Goal: Information Seeking & Learning: Understand process/instructions

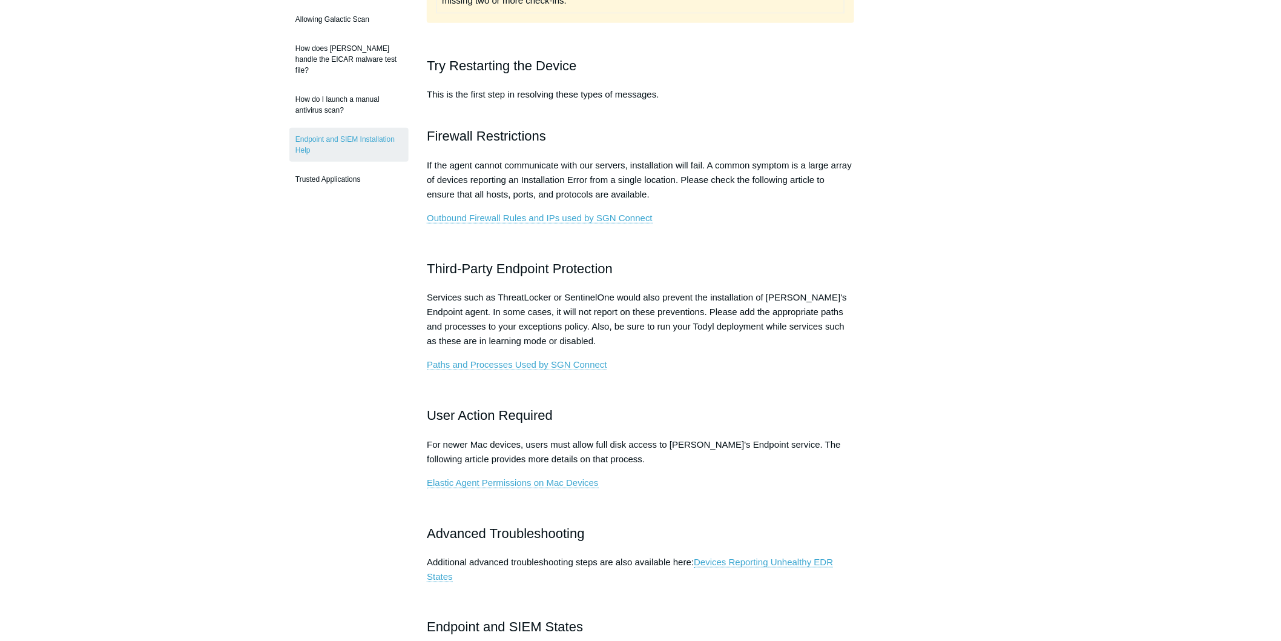
scroll to position [538, 0]
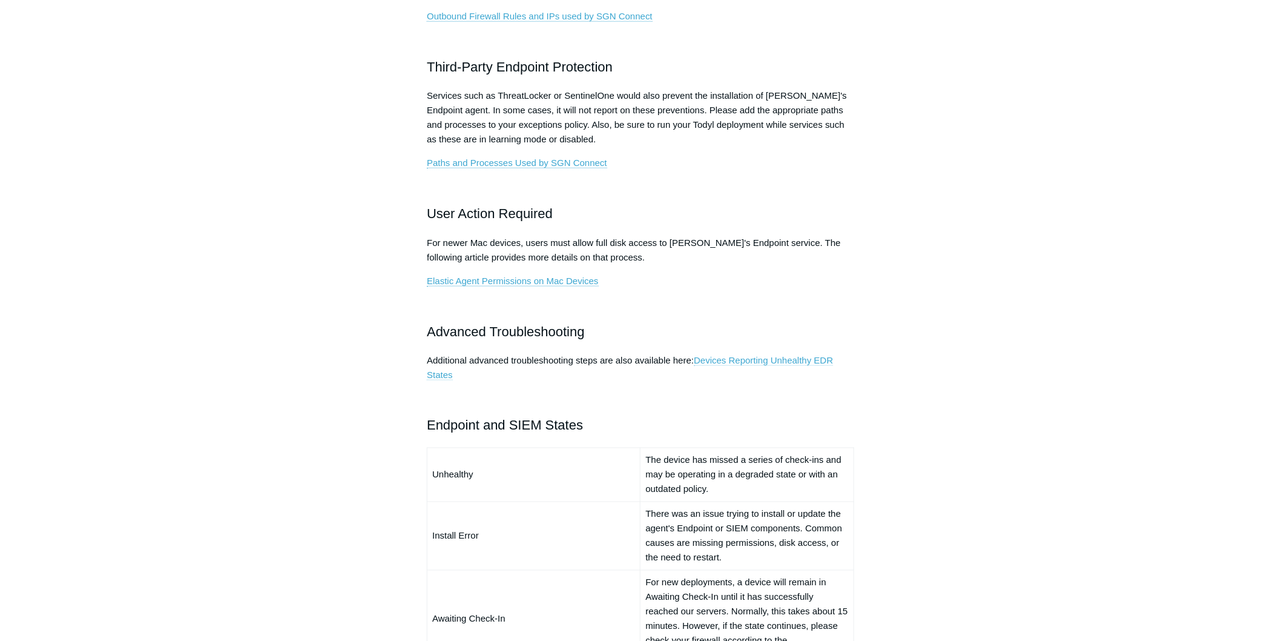
click at [769, 356] on link "Devices Reporting Unhealthy EDR States" at bounding box center [630, 367] width 406 height 25
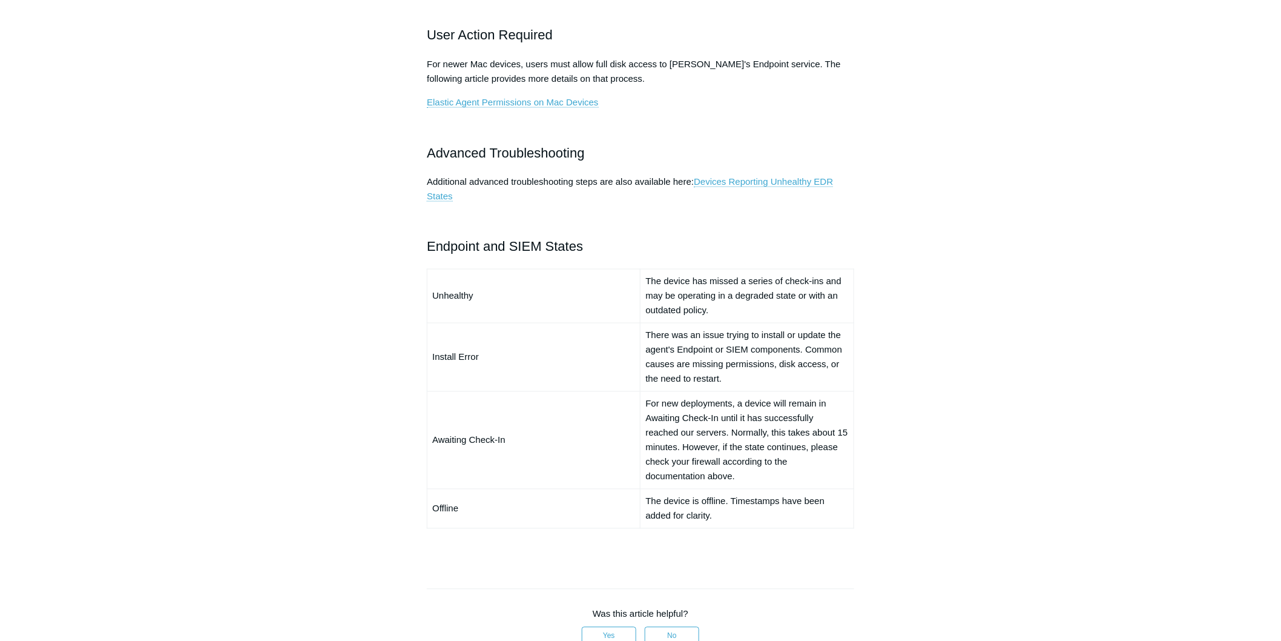
scroll to position [1152, 0]
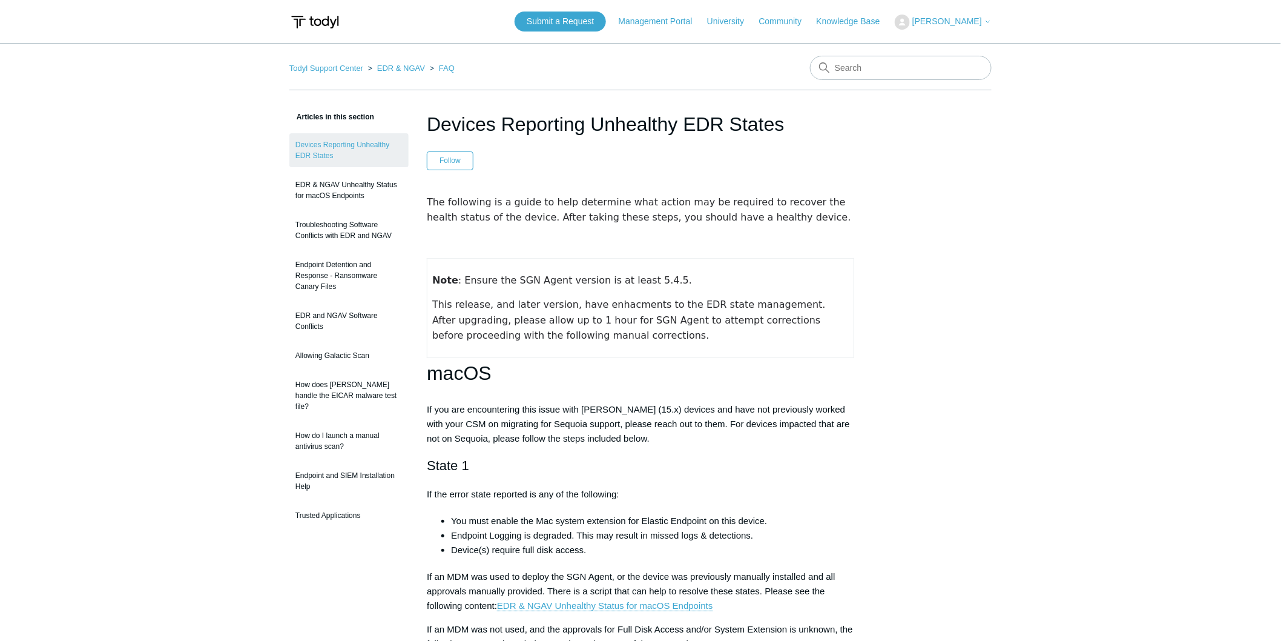
click at [845, 273] on td "Note : Ensure the SGN Agent version is at least 5.4.5. This release, and later …" at bounding box center [641, 307] width 427 height 99
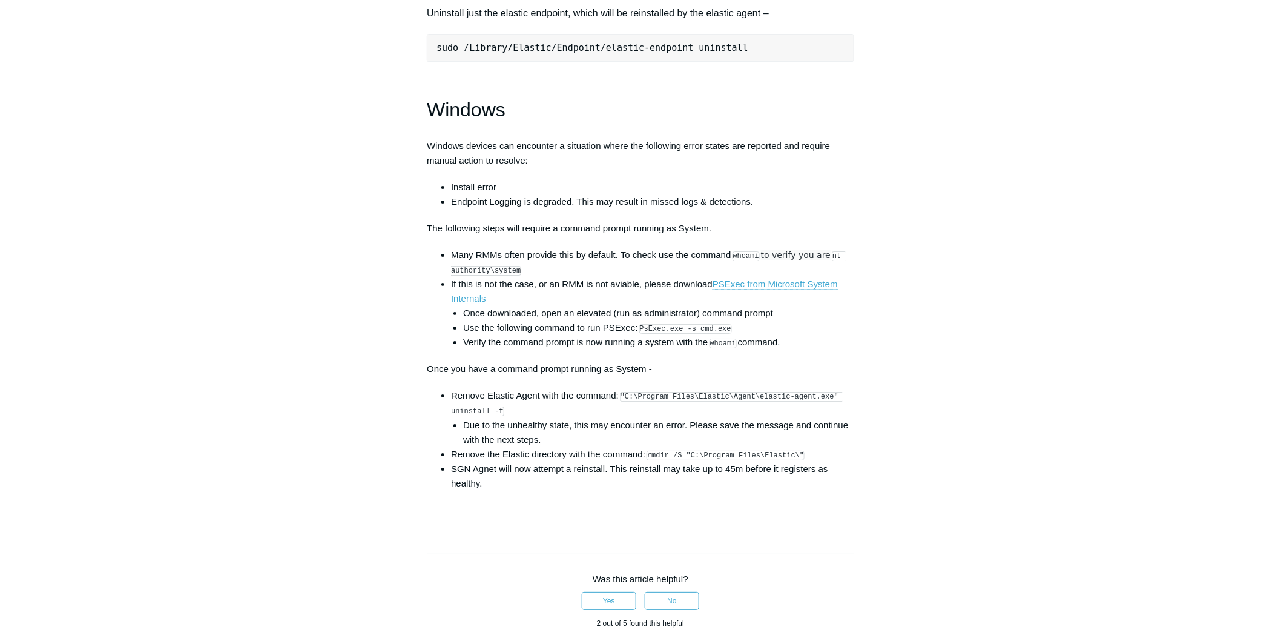
scroll to position [1682, 0]
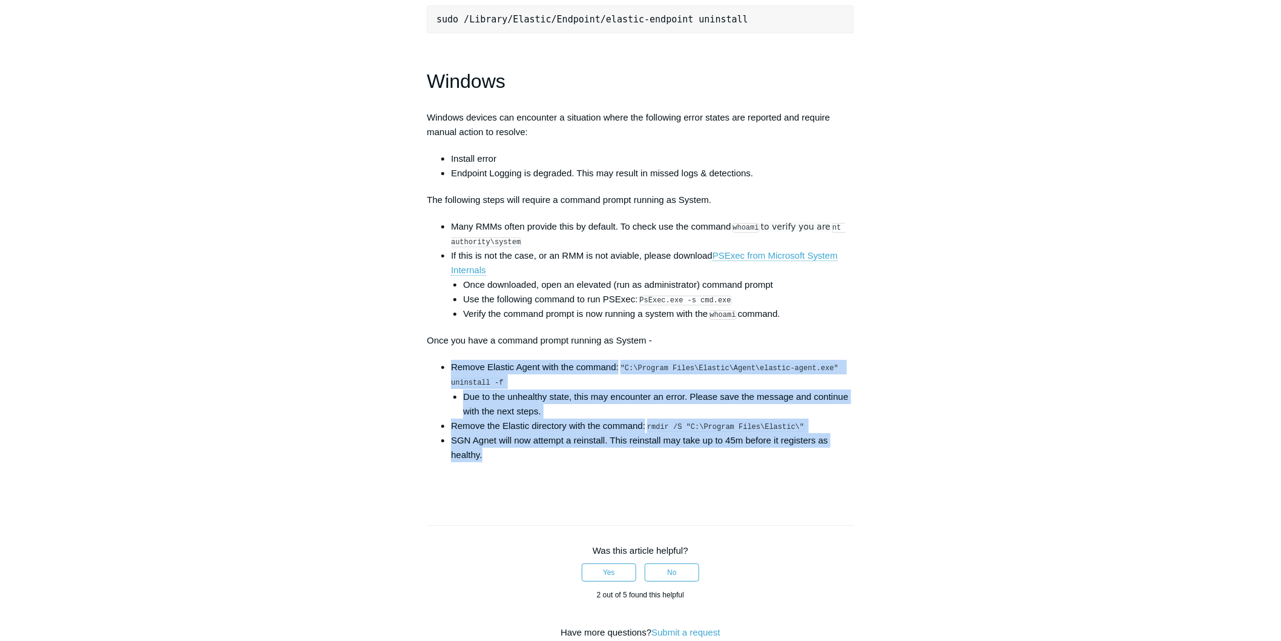
drag, startPoint x: 451, startPoint y: 378, endPoint x: 544, endPoint y: 474, distance: 133.2
click at [544, 462] on ul "Remove Elastic Agent with the command: "C:\Program Files\Elastic\Agent\elastic-…" at bounding box center [646, 411] width 415 height 102
copy ul "Remove Elastic Agent with the command: "C:\Program Files\Elastic\Agent\elastic-…"
drag, startPoint x: 672, startPoint y: 425, endPoint x: 627, endPoint y: 418, distance: 45.3
click at [672, 418] on li "Due to the unhealthy state, this may encounter an error. Please save the messag…" at bounding box center [658, 403] width 391 height 29
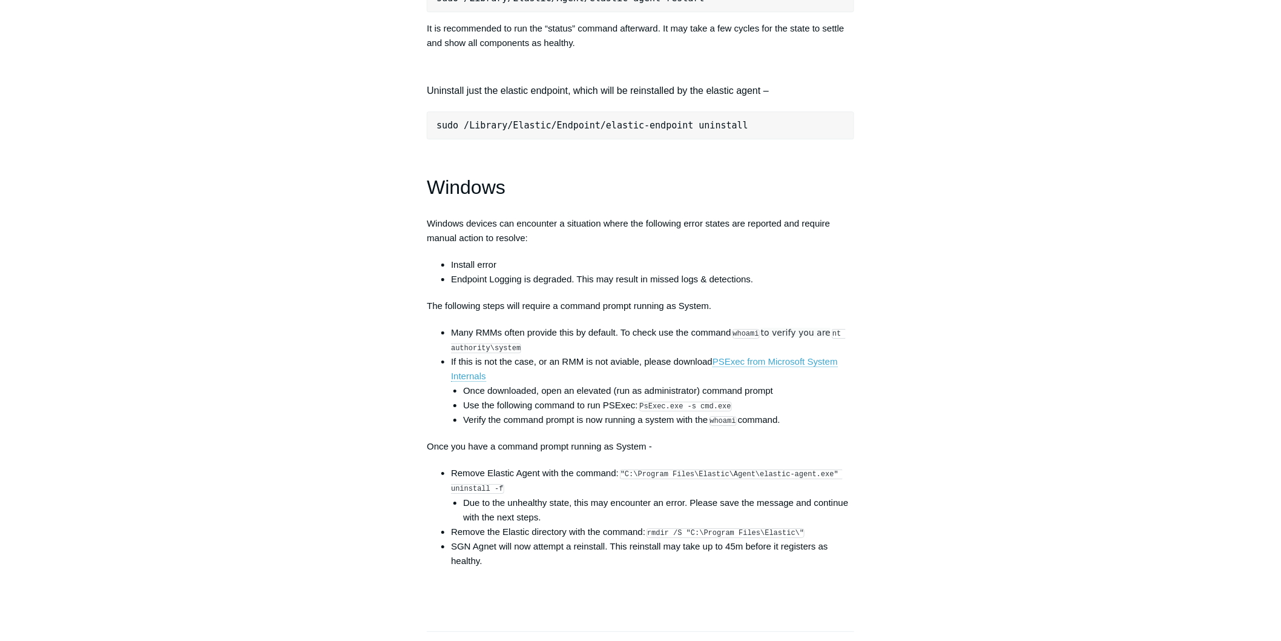
scroll to position [1559, 0]
